Goal: Task Accomplishment & Management: Use online tool/utility

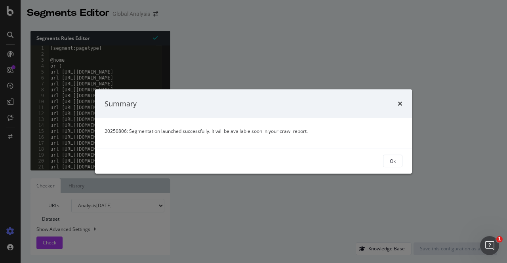
click at [390, 154] on div "Ok" at bounding box center [253, 160] width 317 height 25
click at [390, 160] on div "Ok" at bounding box center [392, 161] width 6 height 7
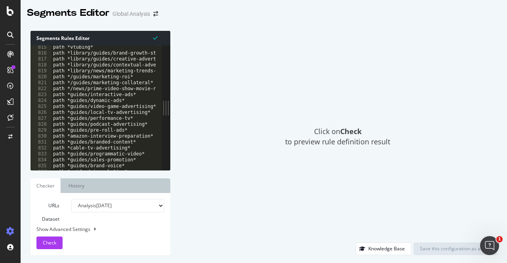
scroll to position [4880, 0]
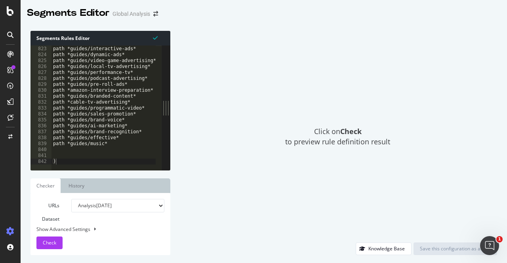
type textarea "path *guides/music*"
click at [112, 145] on div "path */news/prime-video-show-movie-releases-2025* path *guides/interactive-ads*…" at bounding box center [129, 105] width 157 height 131
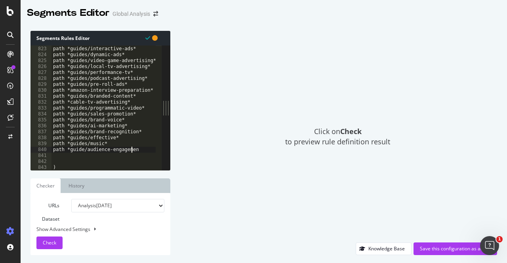
scroll to position [0, 6]
type textarea "path *guide/audience-engagement*"
paste textarea "or referrer_url_no_locale LIKE '%ai-video-generator%'"
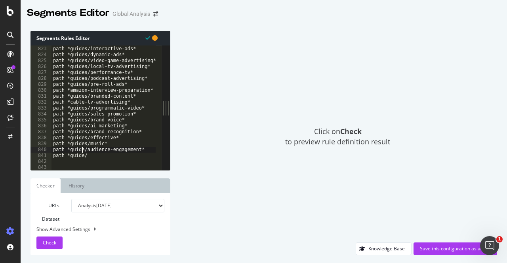
click at [82, 152] on div "path */news/prime-video-show-movie-releases-2025* path *guides/interactive-ads*…" at bounding box center [129, 105] width 157 height 131
click at [97, 158] on div "path */news/prime-video-show-movie-releases-2025* path *guides/interactive-ads*…" at bounding box center [129, 105] width 157 height 131
paste textarea "guides/ai-video-generator"
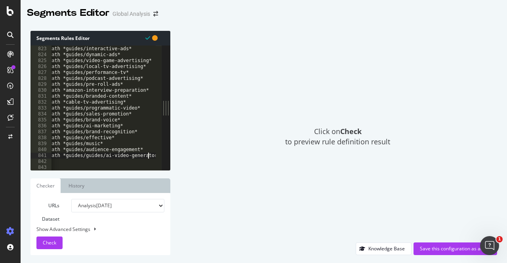
scroll to position [0, 4]
click at [71, 158] on div "path */news/prime-video-show-movie-releases-2025* path *guides/interactive-ads*…" at bounding box center [125, 105] width 157 height 131
click at [140, 154] on div "path */news/prime-video-show-movie-releases-2025* path *guides/interactive-ads*…" at bounding box center [125, 105] width 157 height 131
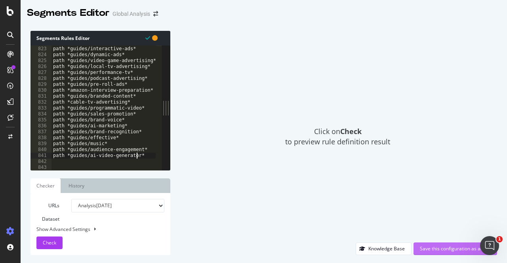
type textarea "path *guides/ai-video-generator*"
click at [428, 250] on div "Save this configuration as active" at bounding box center [455, 248] width 71 height 7
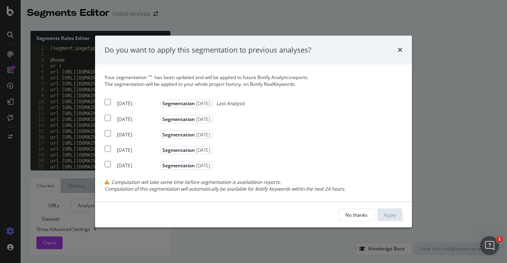
click at [116, 103] on div "[DATE] Segmentation [DATE] Last Analysis" at bounding box center [174, 102] width 140 height 9
checkbox input "true"
click at [390, 214] on div "Apply" at bounding box center [390, 215] width 12 height 7
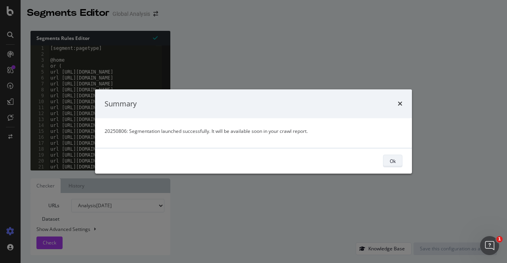
click at [398, 158] on button "Ok" at bounding box center [392, 161] width 19 height 13
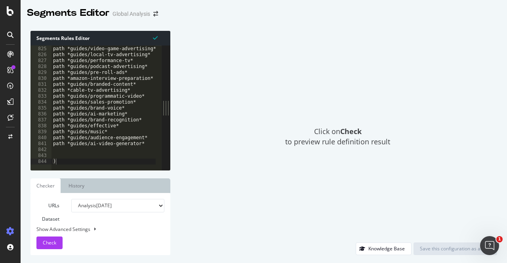
scroll to position [4892, 0]
type textarea "path *guides/ai-video-generator*"
click at [143, 146] on div "path *guides/dynamic-ads* path *guides/video-game-advertising* path *guides/loc…" at bounding box center [129, 105] width 157 height 131
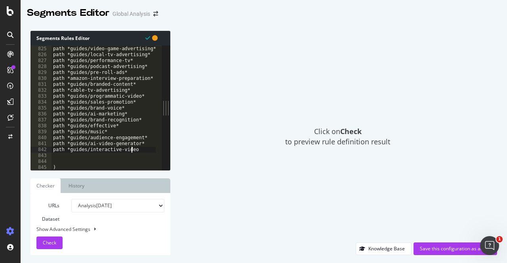
scroll to position [0, 6]
type textarea "path *guides/interactive-video*"
click at [460, 243] on div "Save this configuration as active" at bounding box center [455, 249] width 71 height 12
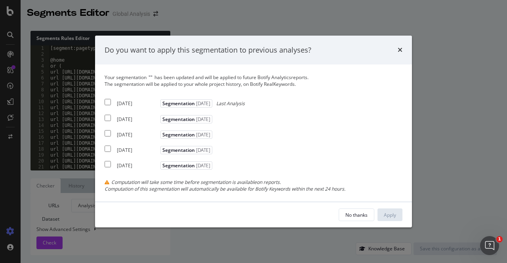
click at [120, 101] on div "[DATE]" at bounding box center [138, 104] width 42 height 7
checkbox input "true"
click at [388, 215] on div "Apply" at bounding box center [390, 215] width 12 height 7
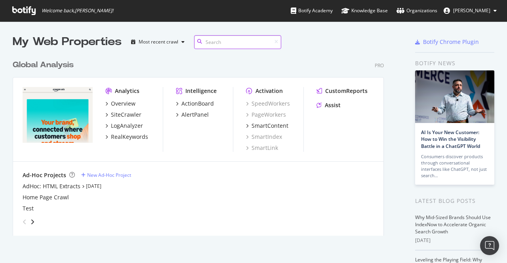
scroll to position [180, 371]
click at [120, 106] on div "Overview" at bounding box center [123, 104] width 25 height 8
